Goal: Task Accomplishment & Management: Use online tool/utility

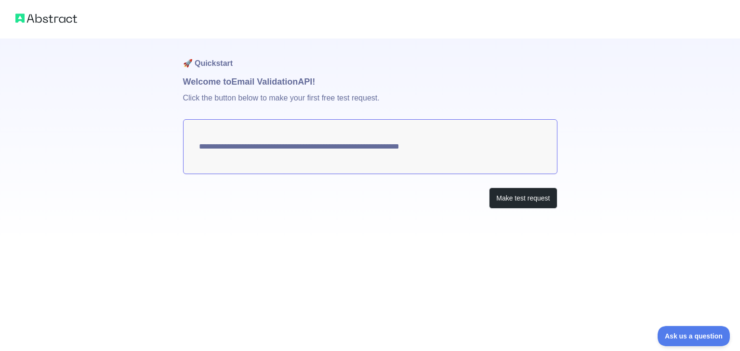
click at [412, 154] on textarea "**********" at bounding box center [370, 146] width 374 height 55
click at [415, 141] on textarea "**********" at bounding box center [370, 146] width 374 height 55
click at [293, 148] on textarea "**********" at bounding box center [370, 146] width 374 height 55
click at [505, 202] on button "Make test request" at bounding box center [523, 199] width 68 height 22
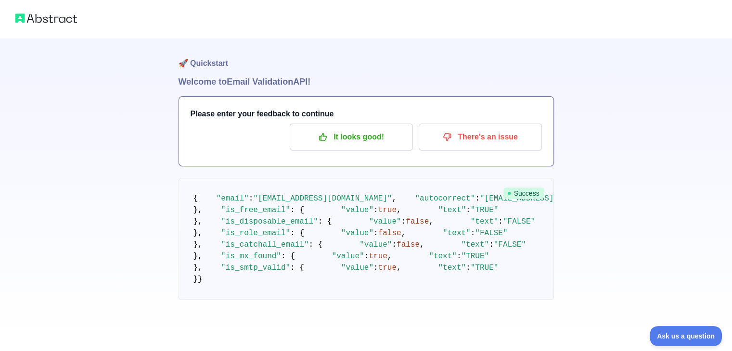
click at [522, 189] on span "Success" at bounding box center [524, 194] width 41 height 12
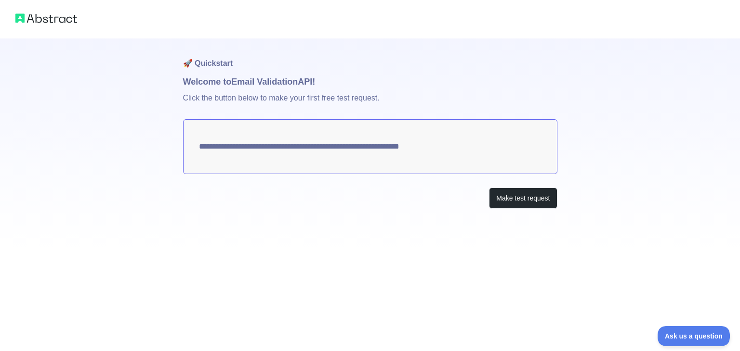
drag, startPoint x: 455, startPoint y: 149, endPoint x: 167, endPoint y: 152, distance: 288.4
click at [167, 152] on div "**********" at bounding box center [370, 123] width 740 height 247
drag, startPoint x: 196, startPoint y: 145, endPoint x: 355, endPoint y: 152, distance: 158.5
click at [355, 152] on textarea "**********" at bounding box center [370, 146] width 374 height 55
drag, startPoint x: 203, startPoint y: 148, endPoint x: 408, endPoint y: 143, distance: 205.7
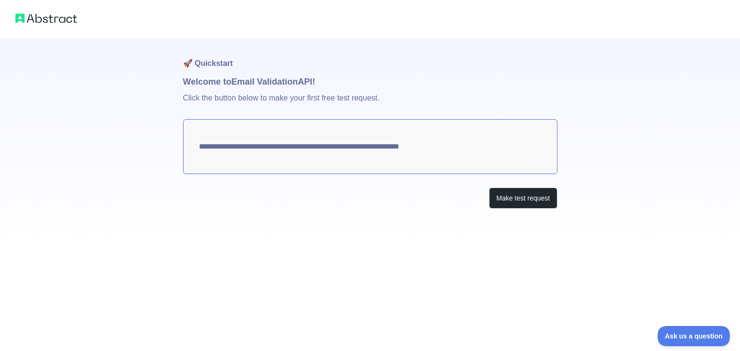
click at [408, 143] on textarea "**********" at bounding box center [370, 146] width 374 height 55
click at [367, 149] on textarea "**********" at bounding box center [370, 146] width 374 height 55
click at [306, 150] on textarea "**********" at bounding box center [370, 146] width 374 height 55
drag, startPoint x: 197, startPoint y: 147, endPoint x: 432, endPoint y: 167, distance: 236.3
click at [374, 157] on textarea "**********" at bounding box center [370, 146] width 374 height 55
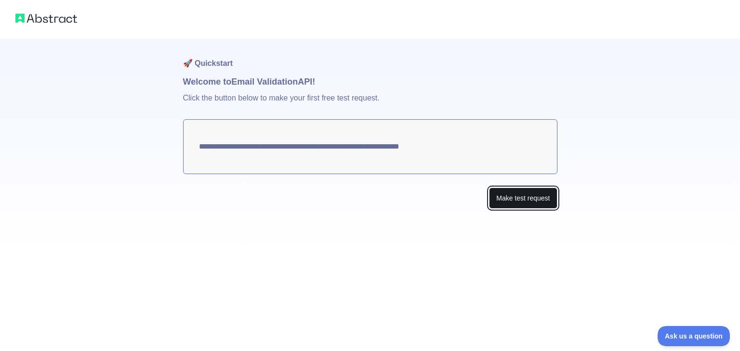
click at [509, 202] on button "Make test request" at bounding box center [523, 199] width 68 height 22
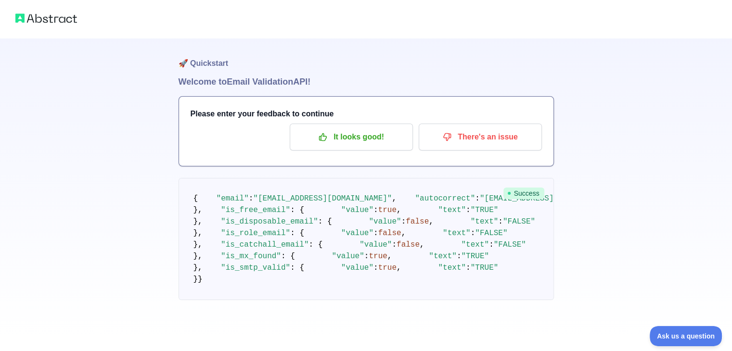
click at [376, 113] on h3 "Please enter your feedback to continue" at bounding box center [366, 114] width 351 height 12
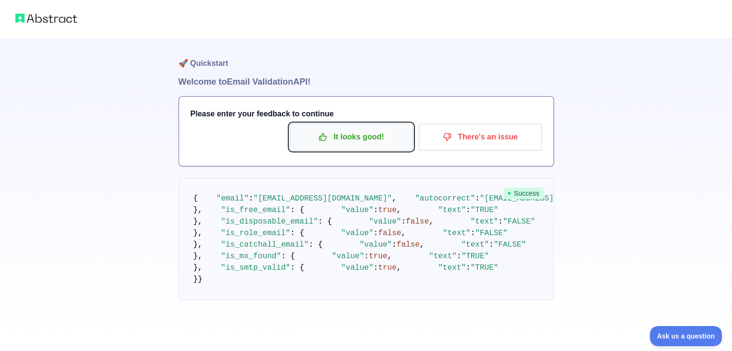
click at [377, 130] on p "It looks good!" at bounding box center [351, 137] width 109 height 16
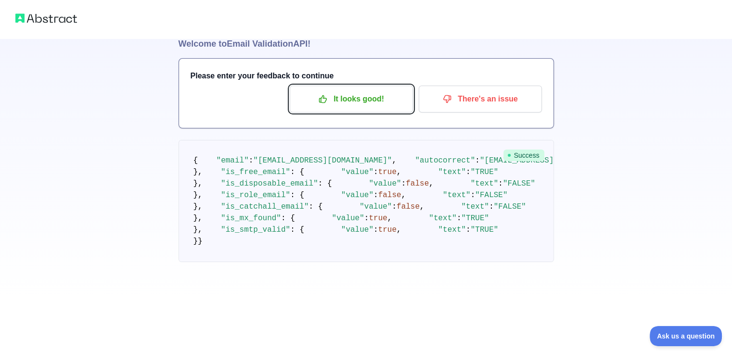
scroll to position [193, 0]
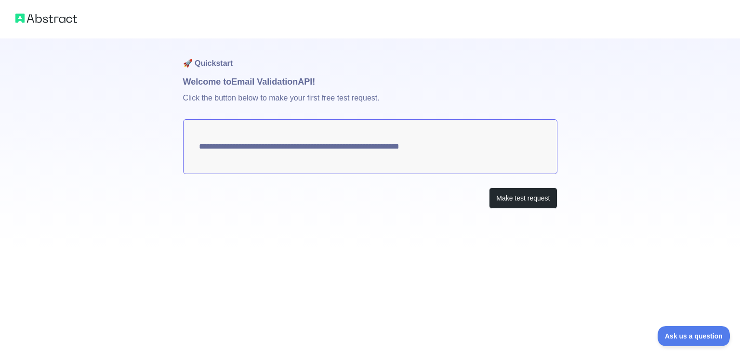
click at [418, 149] on textarea "**********" at bounding box center [370, 146] width 374 height 55
drag, startPoint x: 456, startPoint y: 150, endPoint x: 345, endPoint y: 158, distance: 111.5
click at [345, 158] on textarea "**********" at bounding box center [370, 146] width 374 height 55
click at [339, 147] on textarea "**********" at bounding box center [370, 146] width 374 height 55
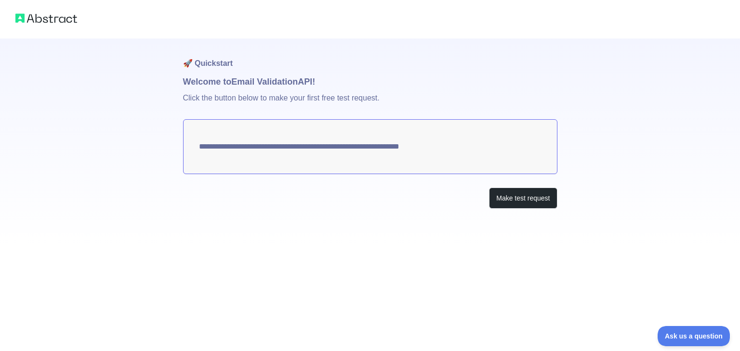
drag, startPoint x: 435, startPoint y: 147, endPoint x: 146, endPoint y: 147, distance: 289.4
click at [146, 147] on div "**********" at bounding box center [370, 123] width 740 height 247
click at [532, 193] on button "Make test request" at bounding box center [523, 199] width 68 height 22
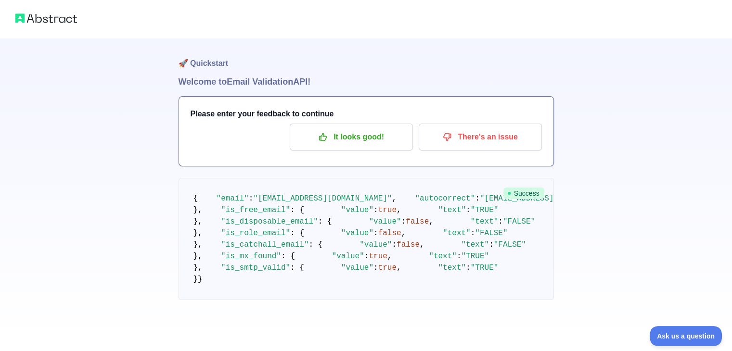
scroll to position [96, 0]
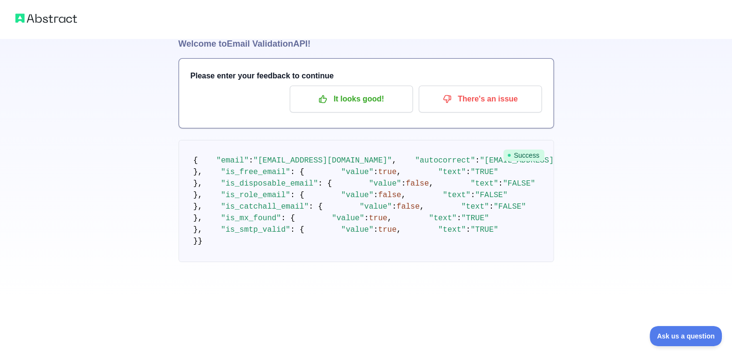
drag, startPoint x: 195, startPoint y: 104, endPoint x: 224, endPoint y: 239, distance: 137.5
click at [225, 240] on pre "{ "email" : "digipark29@gmail.com" , "autocorrect" : "digipark29@mail.com" , "d…" at bounding box center [367, 201] width 376 height 122
click at [224, 239] on pre "{ "email" : "digipark29@gmail.com" , "autocorrect" : "digipark29@mail.com" , "d…" at bounding box center [367, 201] width 376 height 122
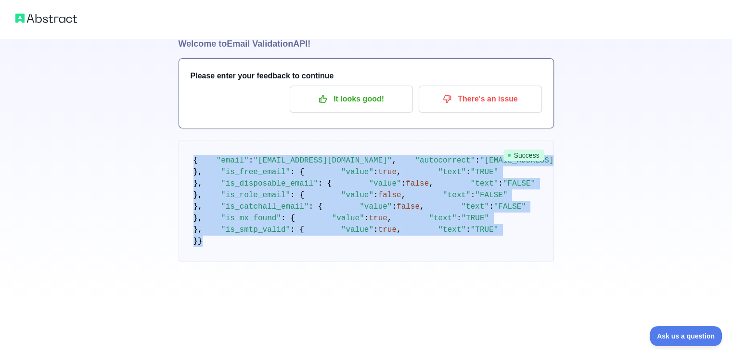
scroll to position [287, 0]
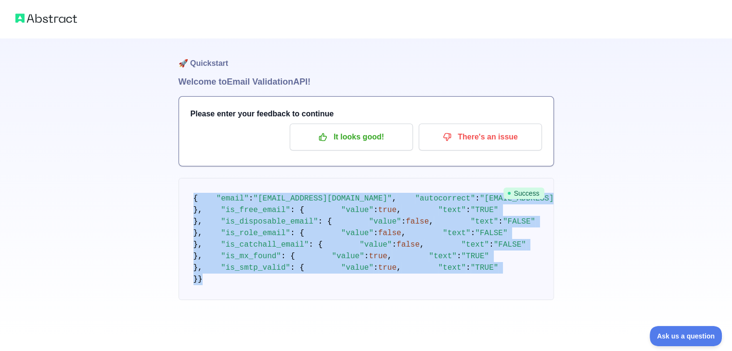
drag, startPoint x: 193, startPoint y: 103, endPoint x: 255, endPoint y: 336, distance: 241.2
click at [255, 336] on div "🚀 Quickstart Welcome to Email Validation API! Please enter your feedback to con…" at bounding box center [366, 175] width 732 height 351
copy div "{ "email" : "digipark29@gmail.com" , "autocorrect" : "digipark29@mail.com" , "d…"
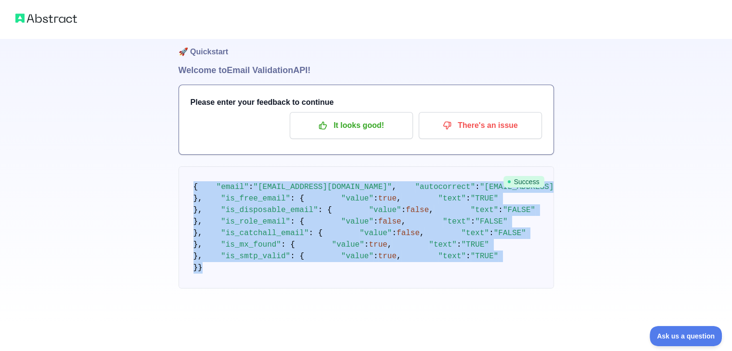
scroll to position [0, 0]
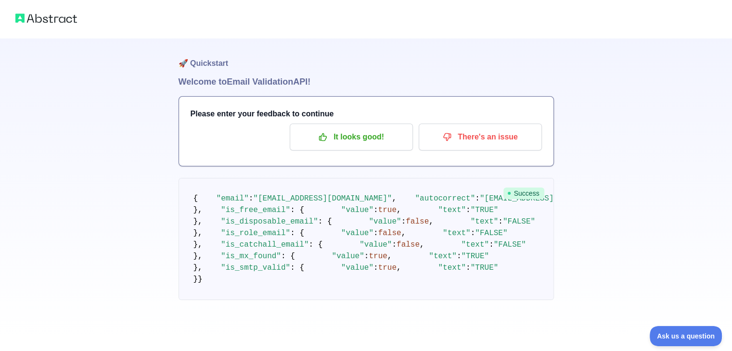
click at [22, 10] on div at bounding box center [366, 19] width 732 height 39
click at [28, 20] on img at bounding box center [46, 18] width 62 height 13
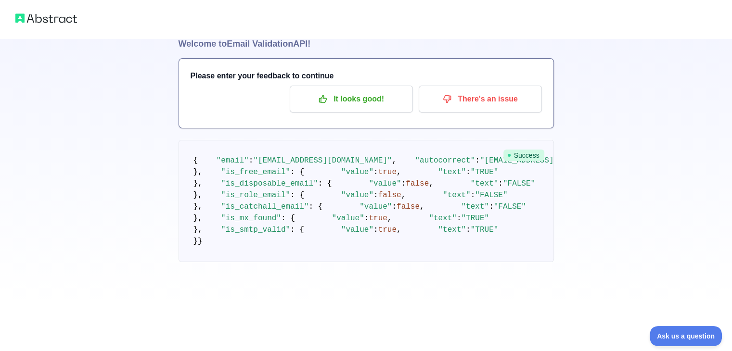
scroll to position [47, 0]
drag, startPoint x: 254, startPoint y: 163, endPoint x: 338, endPoint y: 162, distance: 84.7
click at [338, 162] on span ""digipark29@gmail.com"" at bounding box center [322, 160] width 139 height 9
copy span "[EMAIL_ADDRESS][DOMAIN_NAME]"
click at [221, 163] on span ""email"" at bounding box center [233, 160] width 32 height 9
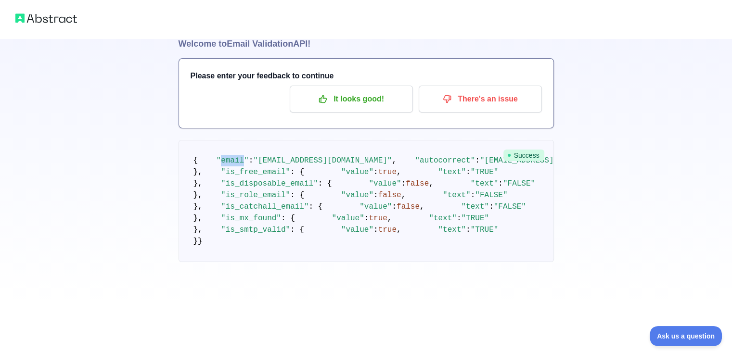
drag, startPoint x: 215, startPoint y: 163, endPoint x: 234, endPoint y: 164, distance: 19.3
click at [234, 164] on span ""email"" at bounding box center [233, 160] width 32 height 9
copy span "email"
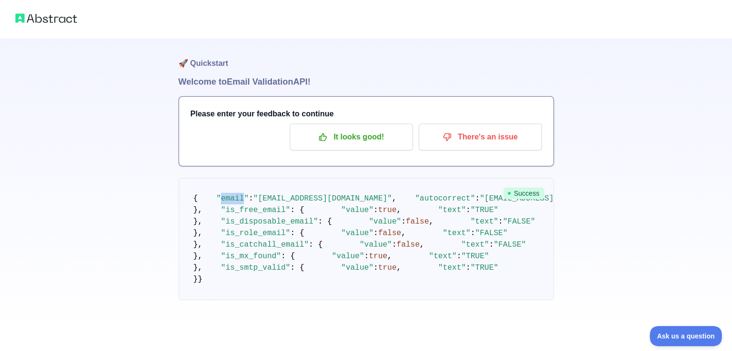
scroll to position [0, 0]
click at [52, 161] on div "🚀 Quickstart Welcome to Email Validation API! Please enter your feedback to con…" at bounding box center [366, 169] width 732 height 339
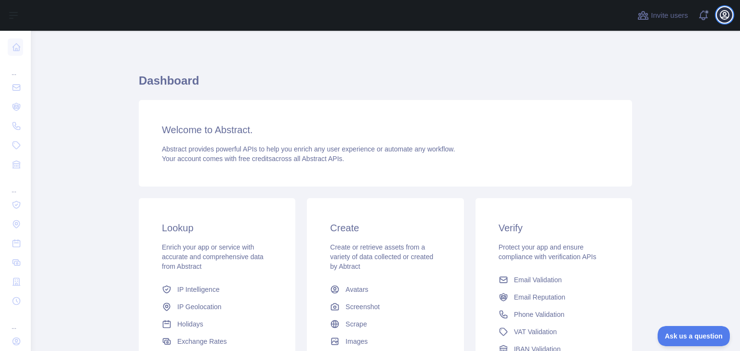
click at [721, 15] on icon "button" at bounding box center [724, 15] width 12 height 12
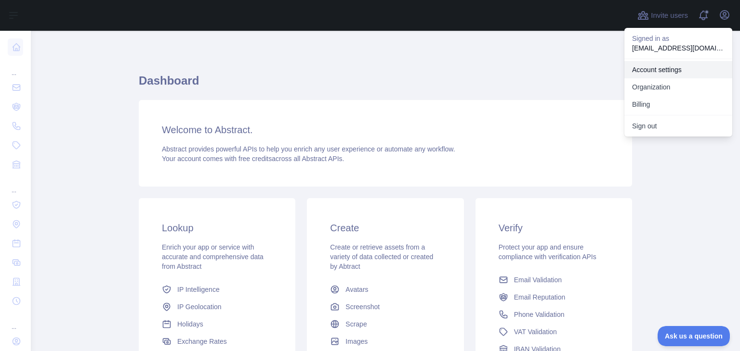
click at [647, 71] on link "Account settings" at bounding box center [678, 69] width 108 height 17
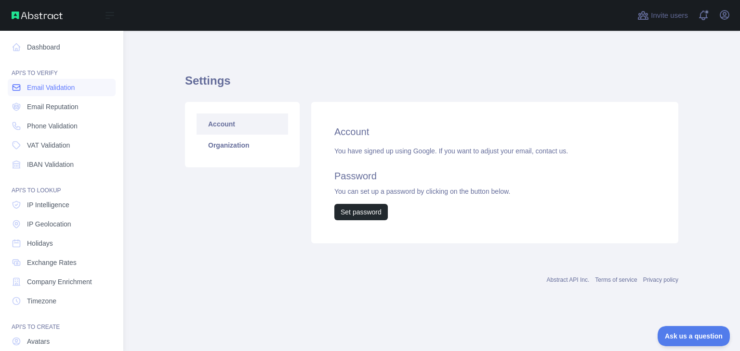
click at [55, 92] on link "Email Validation" at bounding box center [62, 87] width 108 height 17
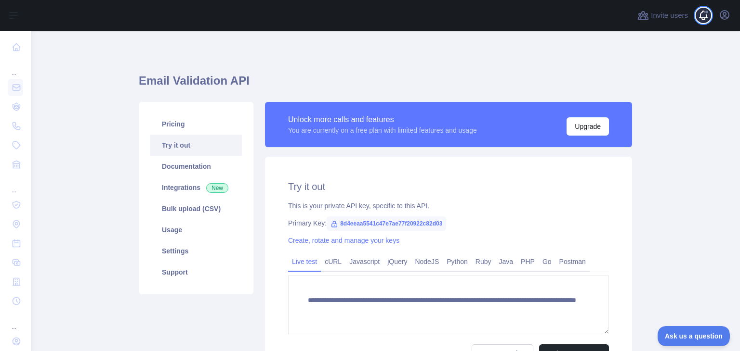
click at [707, 15] on span at bounding box center [706, 15] width 19 height 31
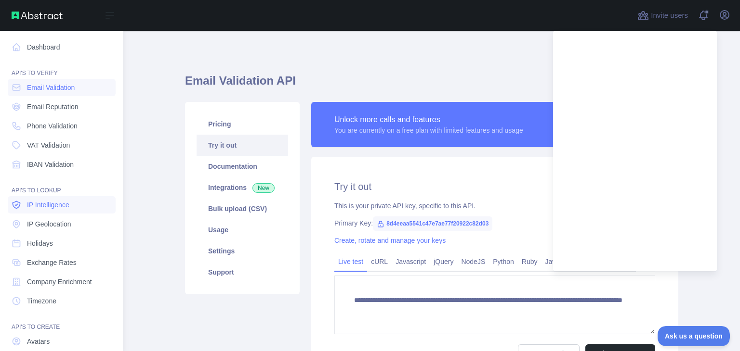
scroll to position [72, 0]
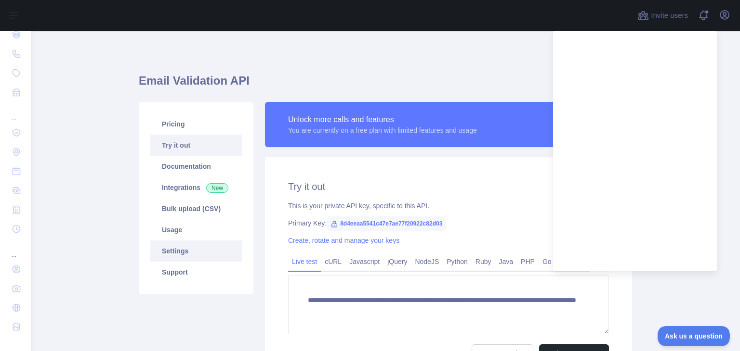
click at [187, 250] on link "Settings" at bounding box center [195, 251] width 91 height 21
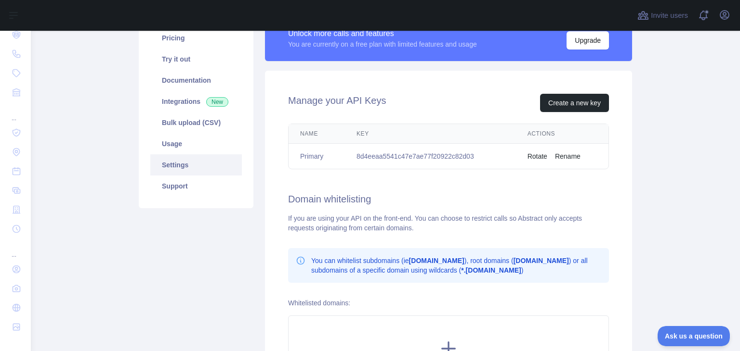
scroll to position [96, 0]
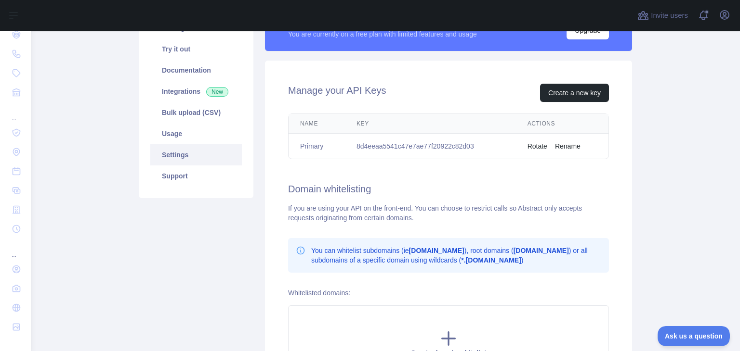
click at [381, 145] on td "8d4eeaa5541c47e7ae77f20922c82d03" at bounding box center [430, 147] width 171 height 26
drag, startPoint x: 356, startPoint y: 143, endPoint x: 430, endPoint y: 152, distance: 74.3
click at [430, 152] on td "8d4eeaa5541c47e7ae77f20922c82d03" at bounding box center [430, 147] width 171 height 26
click at [465, 141] on td "8d4eeaa5541c47e7ae77f20922c82d03" at bounding box center [430, 147] width 171 height 26
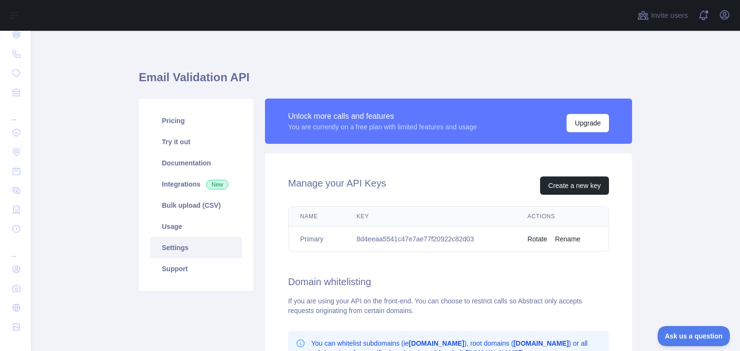
scroll to position [0, 0]
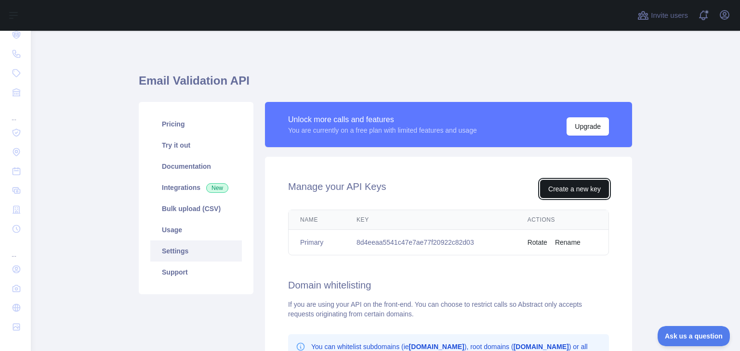
click at [562, 194] on button "Create a new key" at bounding box center [574, 189] width 69 height 18
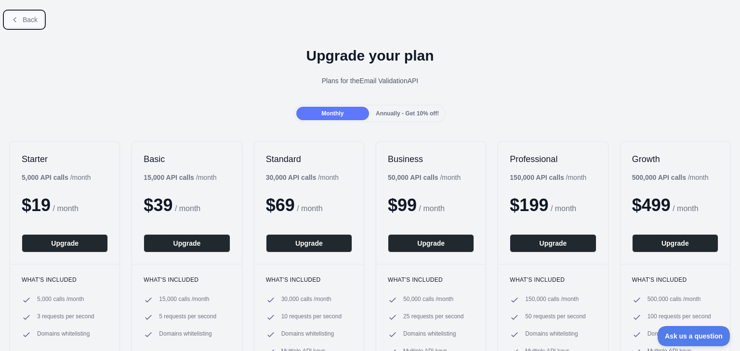
click at [21, 20] on button "Back" at bounding box center [24, 20] width 39 height 16
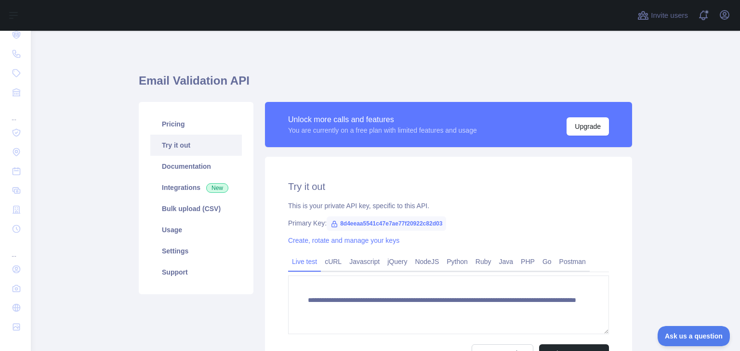
scroll to position [96, 0]
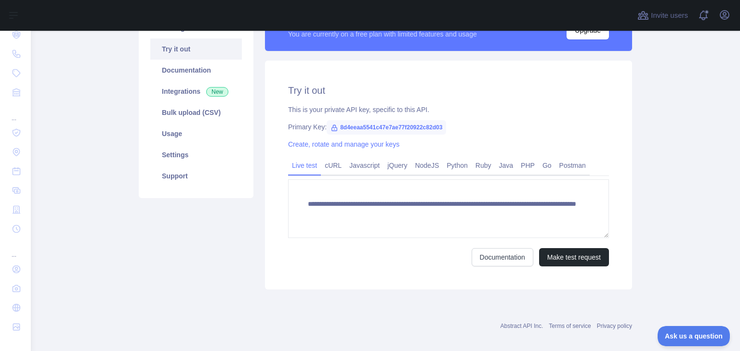
click at [332, 130] on icon at bounding box center [334, 128] width 5 height 6
click at [160, 156] on link "Settings" at bounding box center [195, 154] width 91 height 21
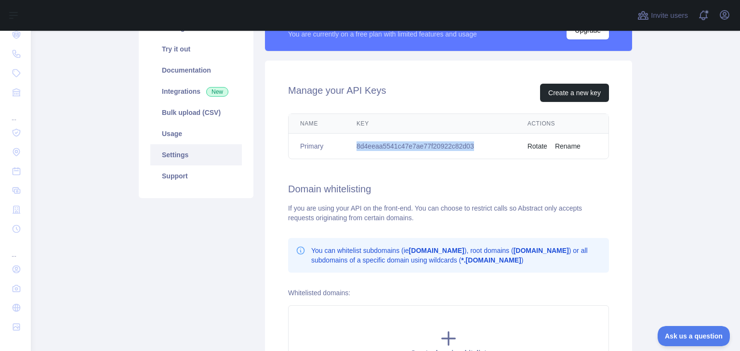
drag, startPoint x: 353, startPoint y: 144, endPoint x: 493, endPoint y: 153, distance: 139.9
click at [493, 153] on td "8d4eeaa5541c47e7ae77f20922c82d03" at bounding box center [430, 147] width 171 height 26
copy td "8d4eeaa5541c47e7ae77f20922c82d03"
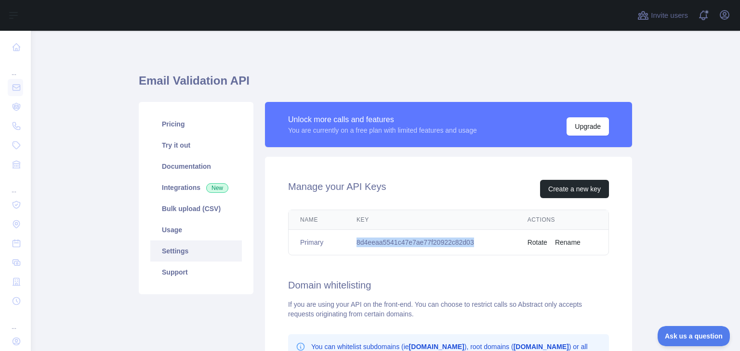
scroll to position [72, 0]
